Goal: Task Accomplishment & Management: Manage account settings

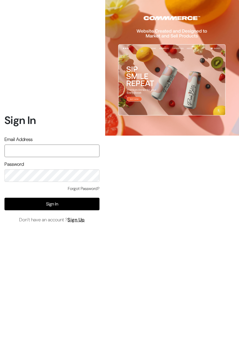
click at [76, 157] on input "text" at bounding box center [51, 151] width 95 height 13
type input "aasthachavan555@gmail.com"
click at [85, 211] on button "Sign In" at bounding box center [51, 204] width 95 height 13
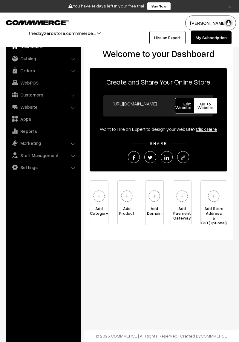
click at [230, 21] on img "button" at bounding box center [228, 23] width 9 height 9
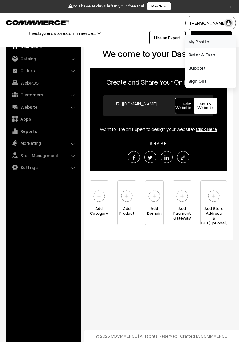
click at [212, 41] on link "My Profile" at bounding box center [210, 41] width 51 height 13
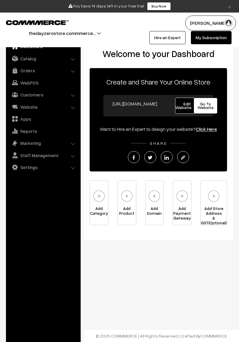
click at [56, 168] on link "Settings" at bounding box center [42, 167] width 71 height 11
click at [44, 208] on link "Store Details" at bounding box center [48, 207] width 59 height 6
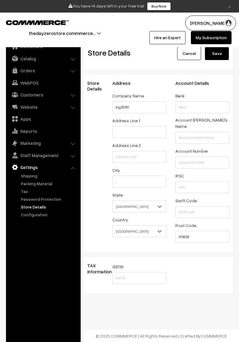
select select "99"
click at [141, 109] on input "bigZERO" at bounding box center [139, 107] width 54 height 12
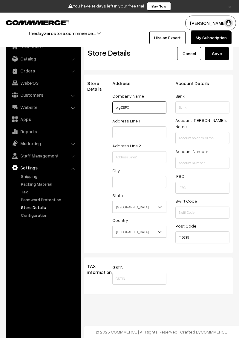
click at [147, 108] on input "bigZERO" at bounding box center [139, 107] width 54 height 12
click at [154, 133] on input "." at bounding box center [139, 132] width 54 height 12
click at [217, 56] on button "Save" at bounding box center [217, 53] width 24 height 13
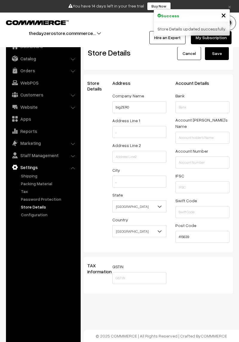
select select "99"
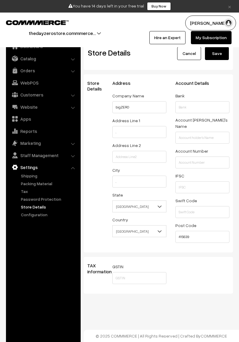
select select "99"
click at [67, 108] on link "Website" at bounding box center [42, 107] width 71 height 11
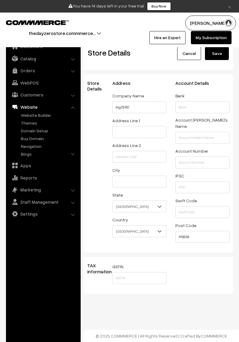
click at [44, 117] on link "Website Builder" at bounding box center [48, 115] width 59 height 6
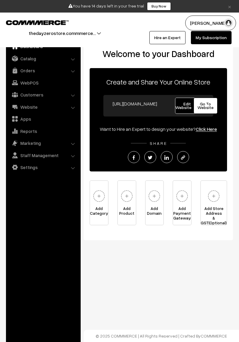
click at [71, 108] on link "Website" at bounding box center [42, 107] width 71 height 11
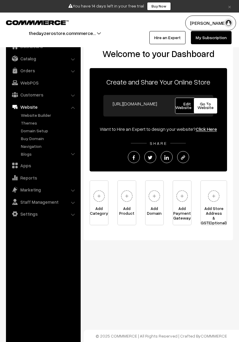
click at [33, 123] on link "Themes" at bounding box center [48, 123] width 59 height 6
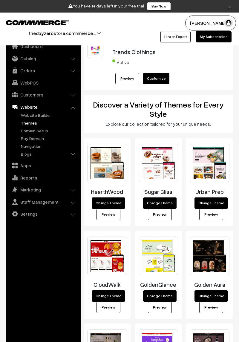
click at [40, 132] on link "Domain Setup" at bounding box center [48, 131] width 59 height 6
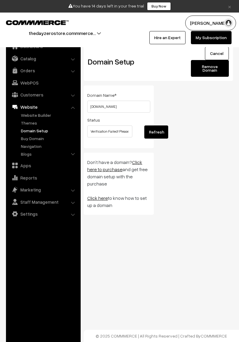
click at [156, 131] on button "Refresh" at bounding box center [156, 132] width 24 height 13
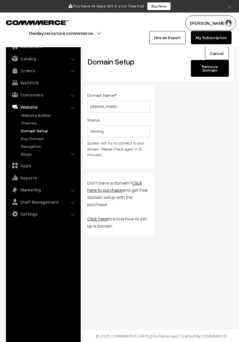
click at [29, 123] on link "Themes" at bounding box center [48, 123] width 59 height 6
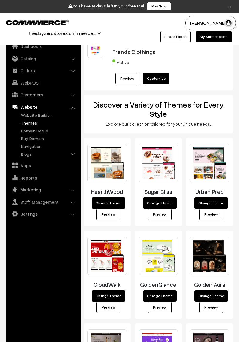
click at [160, 216] on link "Preview" at bounding box center [160, 214] width 24 height 11
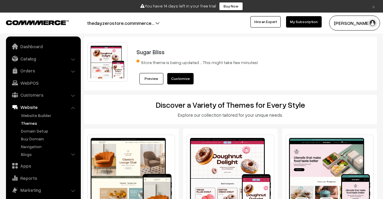
click at [182, 77] on link "Customize" at bounding box center [180, 78] width 26 height 11
